Goal: Navigation & Orientation: Find specific page/section

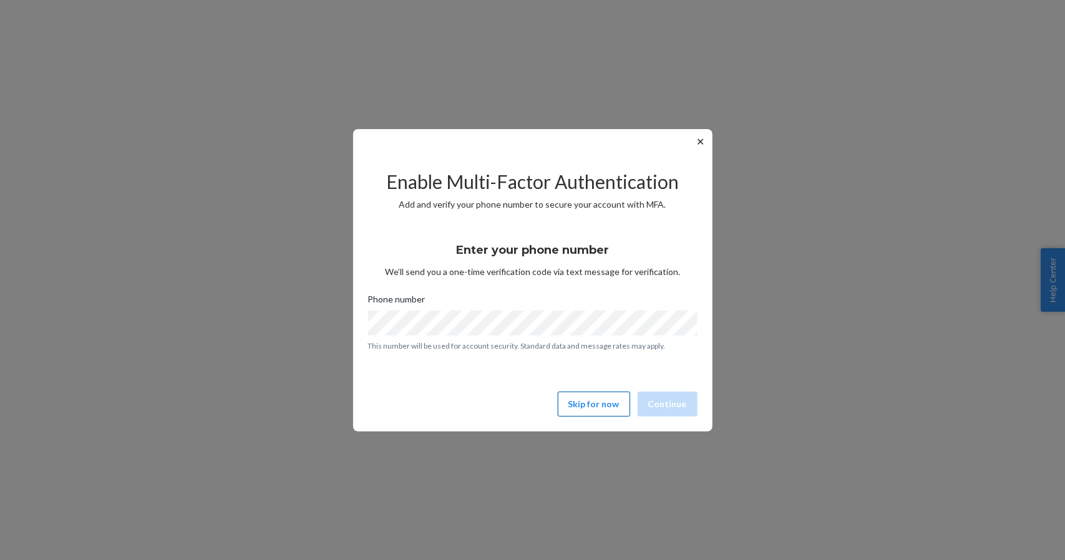
click at [604, 403] on button "Skip for now" at bounding box center [594, 404] width 72 height 25
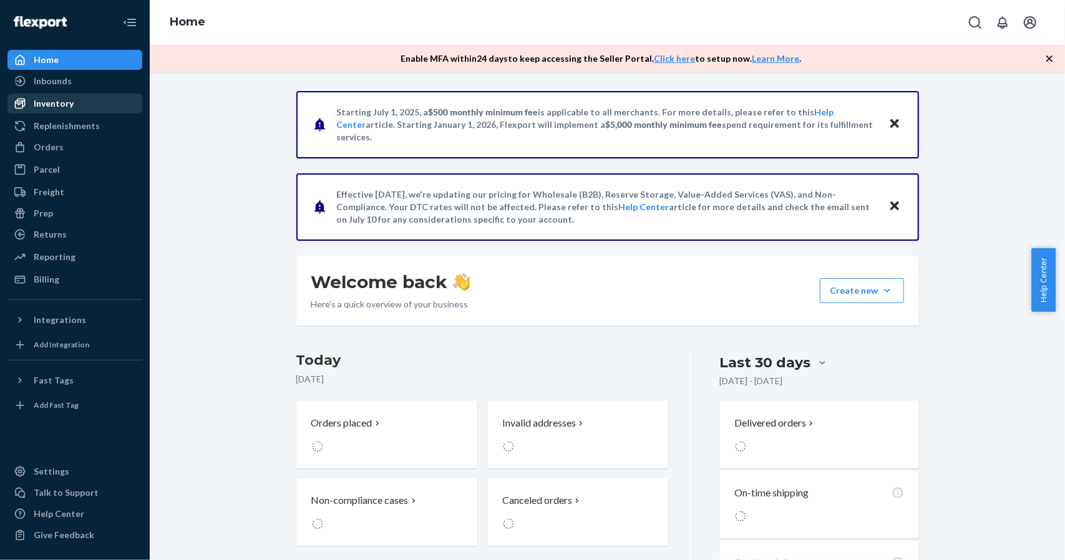
click at [49, 97] on div "Inventory" at bounding box center [75, 103] width 132 height 17
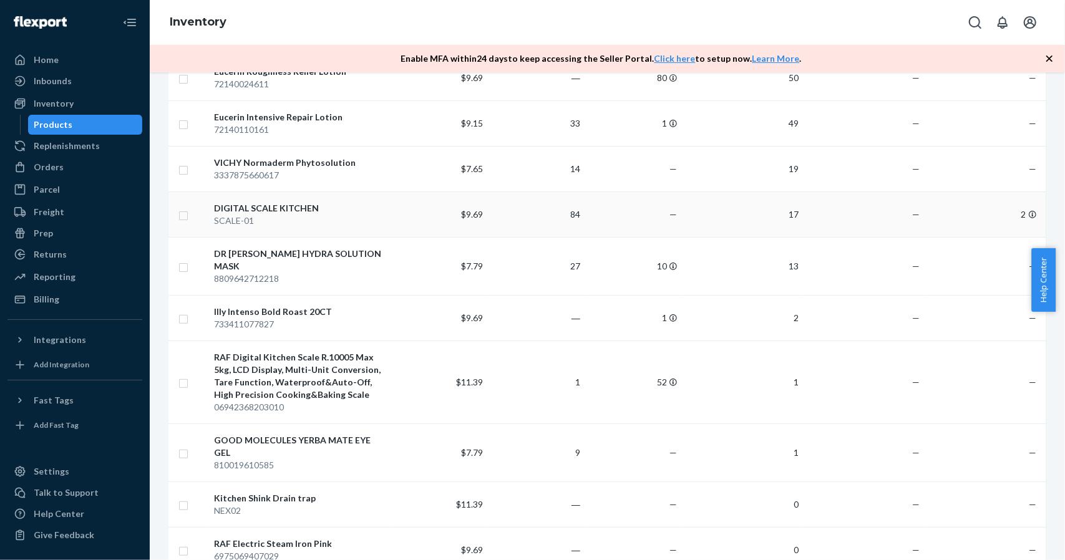
scroll to position [62, 0]
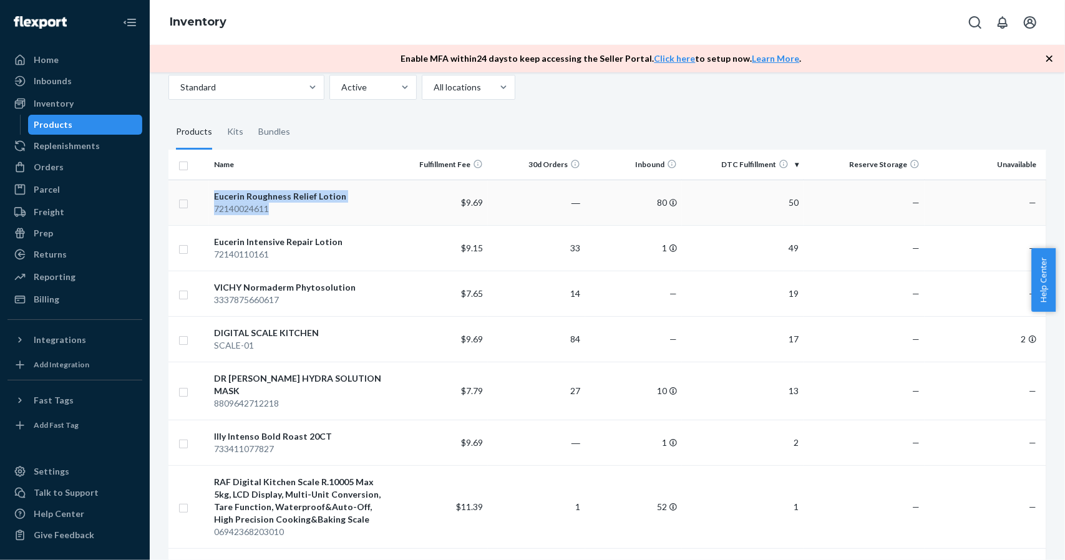
drag, startPoint x: 278, startPoint y: 210, endPoint x: 212, endPoint y: 195, distance: 67.6
click at [212, 195] on td "Eucerin Roughness Relief Lotion 72140024611" at bounding box center [300, 203] width 182 height 46
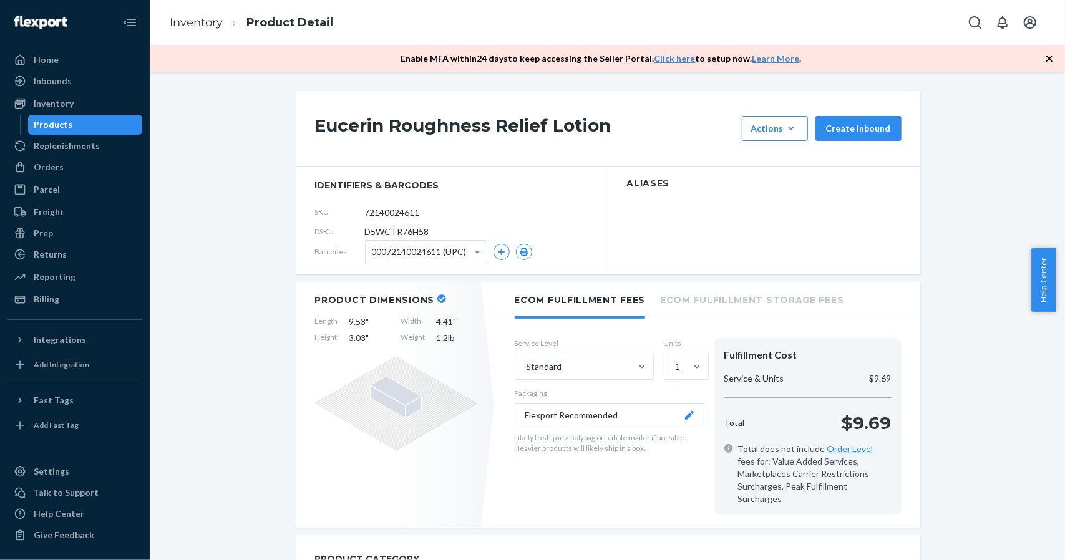
click at [525, 120] on h1 "Eucerin Roughness Relief Lotion" at bounding box center [525, 128] width 420 height 25
click at [201, 19] on link "Inventory" at bounding box center [196, 23] width 53 height 14
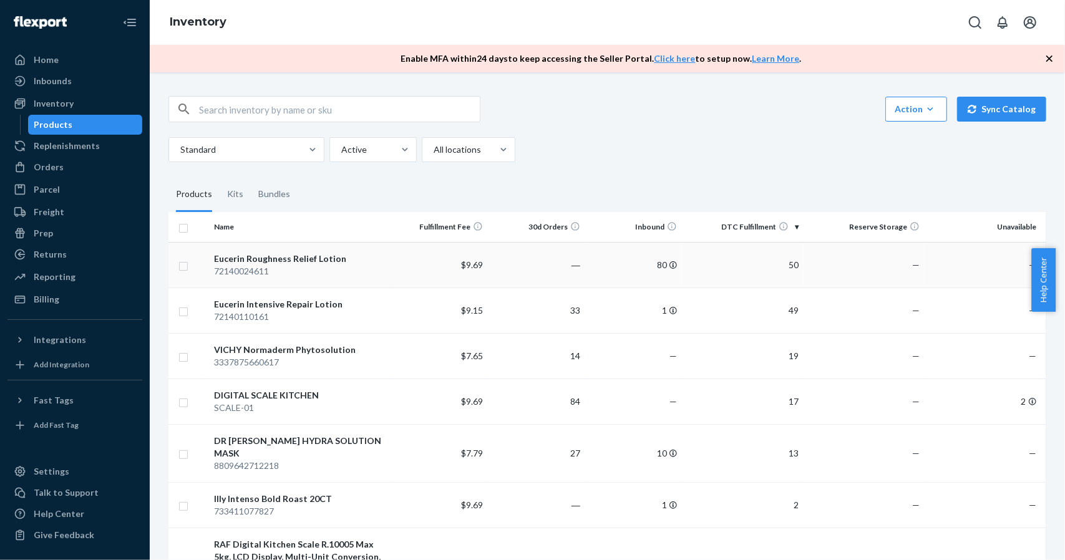
drag, startPoint x: 279, startPoint y: 273, endPoint x: 209, endPoint y: 257, distance: 71.7
drag, startPoint x: 209, startPoint y: 257, endPoint x: 154, endPoint y: 249, distance: 55.4
click at [154, 249] on div "Action Create product Create kit or bundle Bulk create products Bulk update pro…" at bounding box center [607, 316] width 915 height 488
drag, startPoint x: 158, startPoint y: 248, endPoint x: 284, endPoint y: 257, distance: 125.7
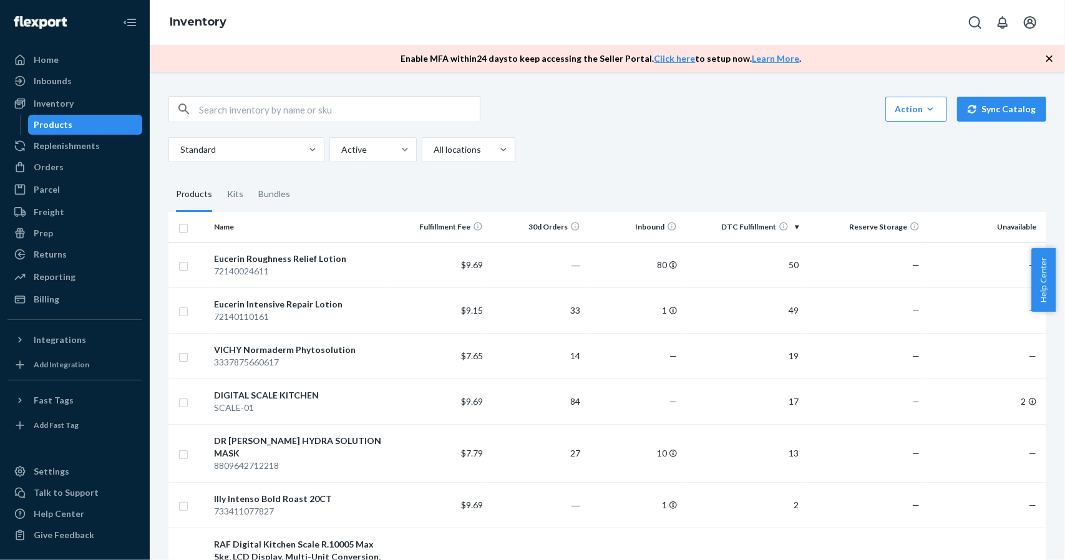
copy tr "Eucerin Roughness Relief Lotion 72140024611"
drag, startPoint x: 197, startPoint y: 255, endPoint x: 275, endPoint y: 274, distance: 80.3
click at [275, 274] on tr "Eucerin Roughness Relief Lotion 72140024611 $9.69 ― 80 50 — —" at bounding box center [606, 265] width 877 height 46
